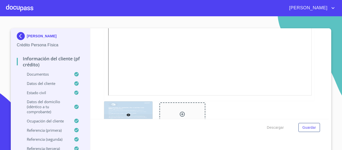
scroll to position [476, 0]
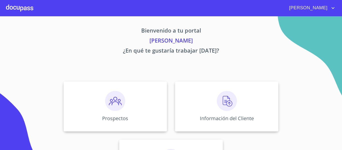
click at [333, 8] on icon "account of current user" at bounding box center [333, 8] width 3 height 2
click at [330, 11] on li "Salir" at bounding box center [328, 10] width 16 height 9
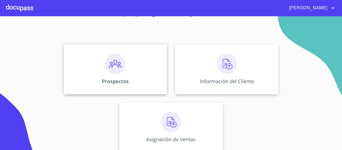
scroll to position [44, 0]
